Goal: Task Accomplishment & Management: Manage account settings

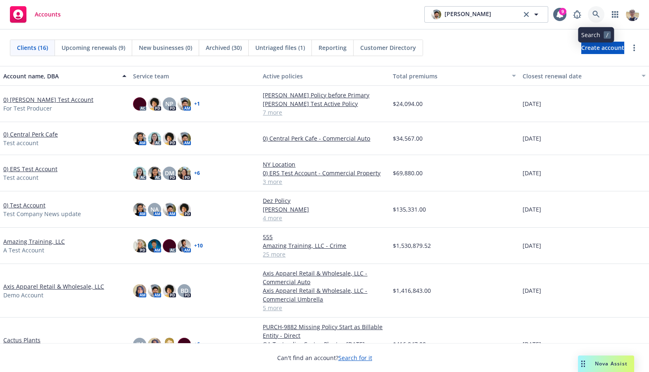
click at [595, 16] on icon at bounding box center [595, 14] width 7 height 7
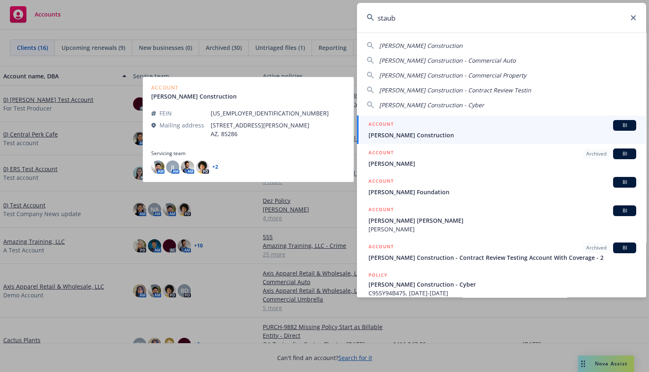
type input "staub"
click at [478, 138] on span "[PERSON_NAME] Construction" at bounding box center [502, 135] width 268 height 9
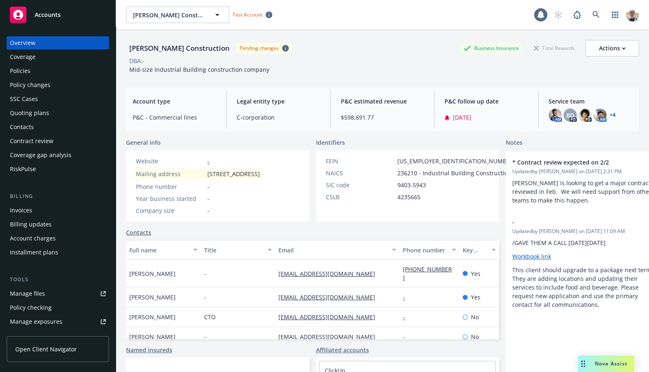
click at [62, 352] on span "Open Client Navigator" at bounding box center [46, 349] width 62 height 9
click at [57, 346] on span "Open Client Navigator" at bounding box center [46, 349] width 62 height 9
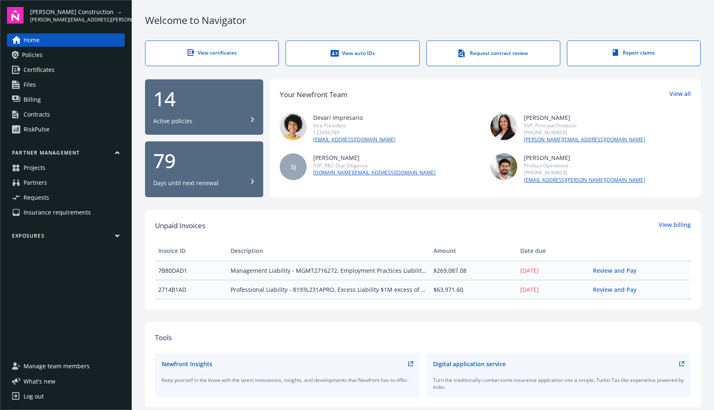
click at [61, 399] on link "Log out" at bounding box center [66, 395] width 118 height 13
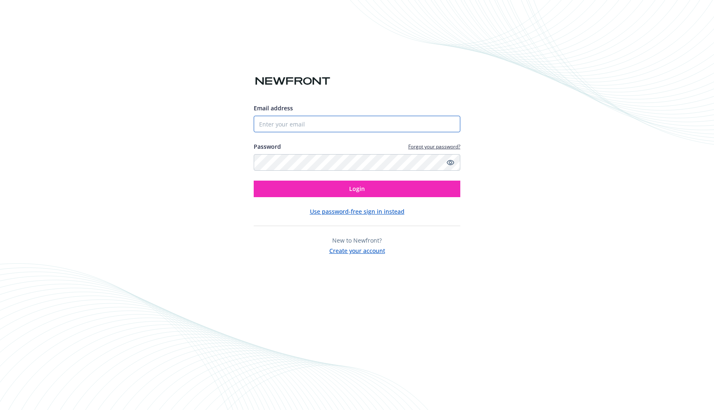
type input "luojingzhou+test@gmail.com"
click at [134, 316] on div "Email address luojingzhou+test@gmail.com Password Forgot your password? Login U…" at bounding box center [357, 205] width 714 height 410
click at [477, 51] on div "Email address luojingzhou+test@gmail.com Password Forgot your password? Login U…" at bounding box center [357, 205] width 714 height 410
click at [433, 33] on div "Email address luojingzhou+test@gmail.com Password Forgot your password? Login U…" at bounding box center [357, 205] width 714 height 410
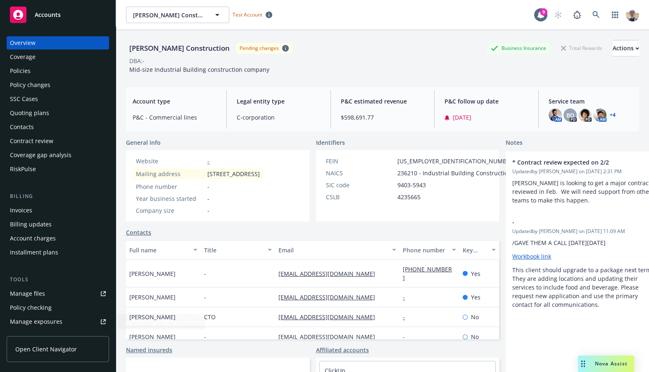
click at [70, 353] on span "Open Client Navigator" at bounding box center [46, 349] width 62 height 9
click at [77, 355] on link "Open Client Navigator" at bounding box center [58, 350] width 102 height 26
click at [57, 351] on span "Open Client Navigator" at bounding box center [46, 349] width 62 height 9
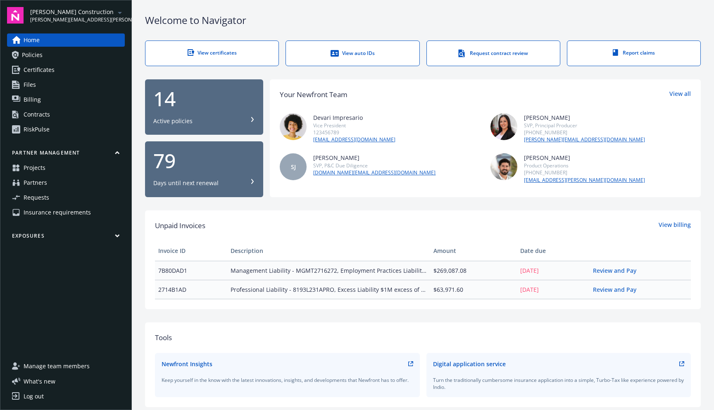
click at [301, 209] on div "Welcome to Navigator View certificates View auto IDs Request contract review Re…" at bounding box center [423, 298] width 582 height 596
click at [45, 398] on link "Log out" at bounding box center [66, 395] width 118 height 13
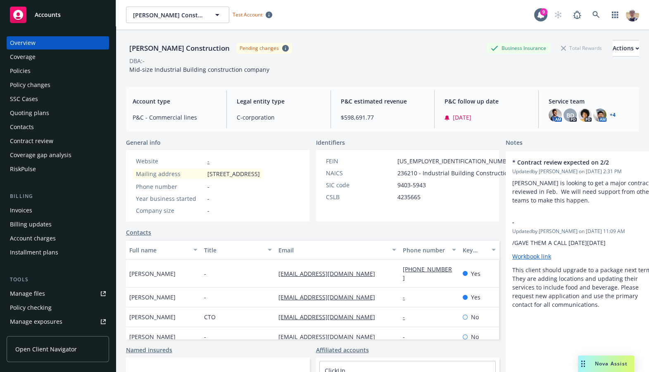
click at [60, 352] on span "Open Client Navigator" at bounding box center [46, 349] width 62 height 9
click at [370, 41] on div "Staub-Eckert Construction Pending changes Business Insurance Total Rewards Acti…" at bounding box center [382, 48] width 513 height 17
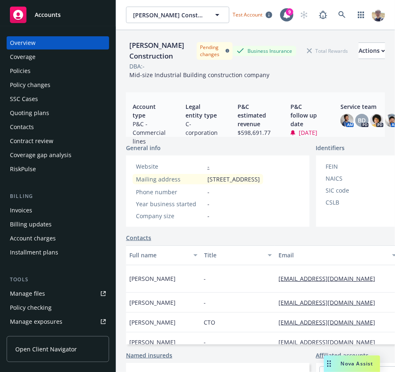
click at [47, 347] on span "Open Client Navigator" at bounding box center [46, 349] width 62 height 9
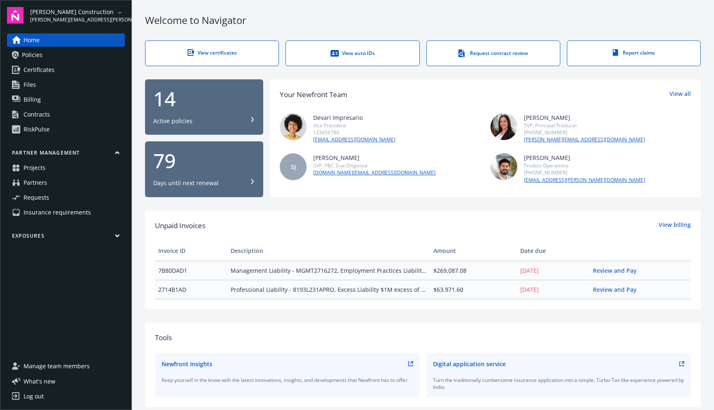
click at [399, 86] on div "Your Newfront Team View all Devari Impresario Vice President 123456789 test.pro…" at bounding box center [485, 138] width 431 height 118
